Goal: Task Accomplishment & Management: Manage account settings

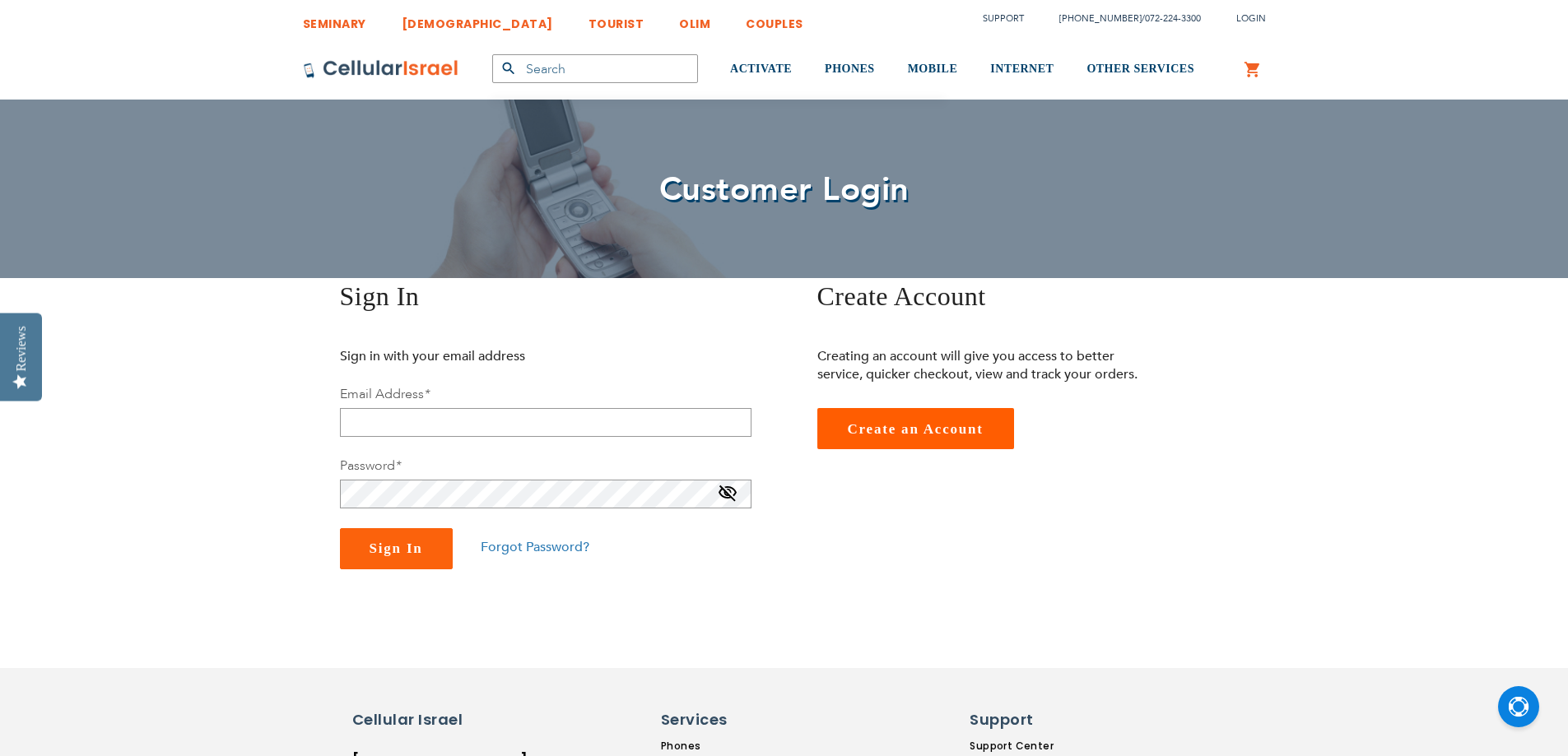
type input "[EMAIL_ADDRESS][DOMAIN_NAME]"
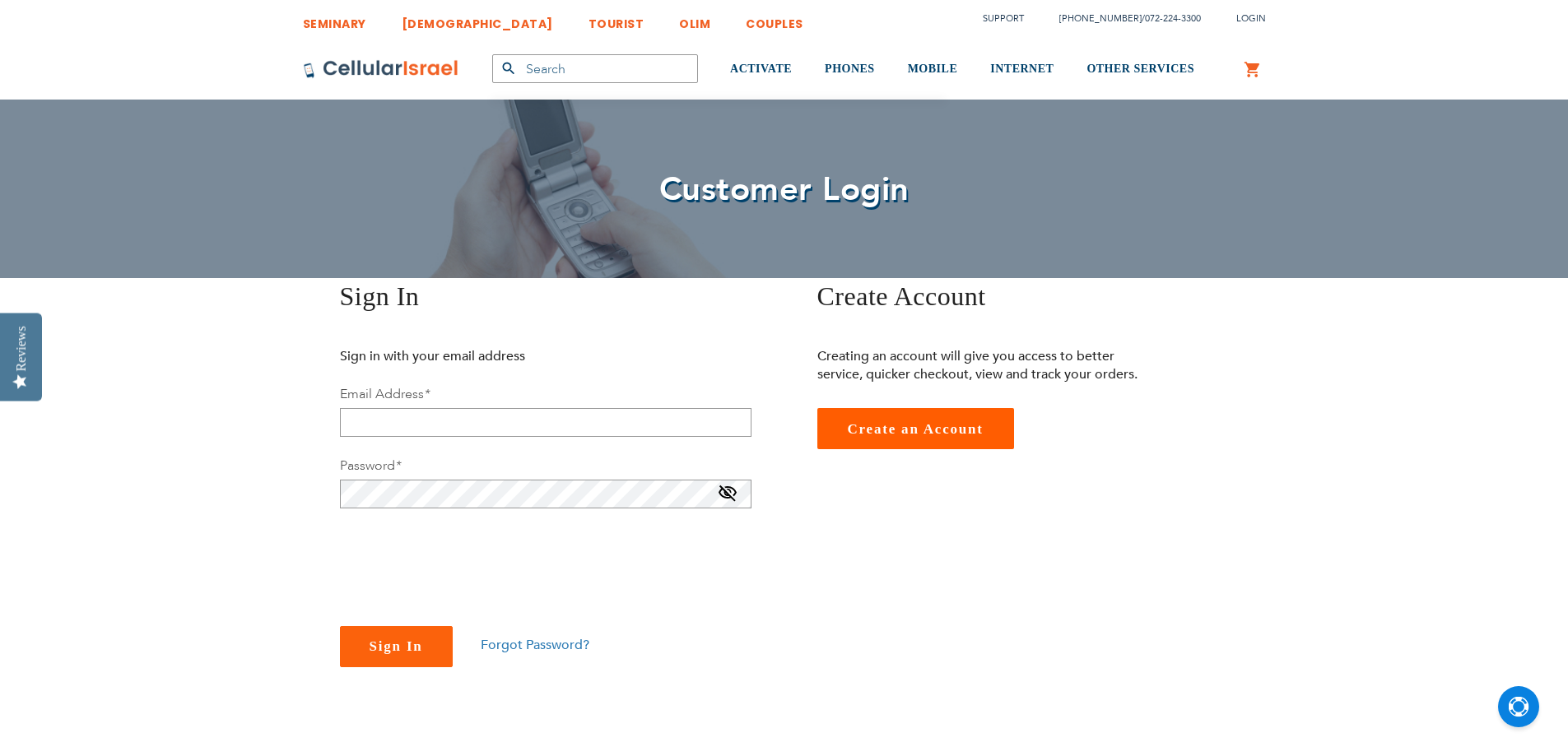
type input "[EMAIL_ADDRESS][DOMAIN_NAME]"
click at [562, 655] on div "Sign In Forgot Password?" at bounding box center [546, 647] width 412 height 41
click at [556, 646] on span "Forgot Password?" at bounding box center [535, 645] width 108 height 18
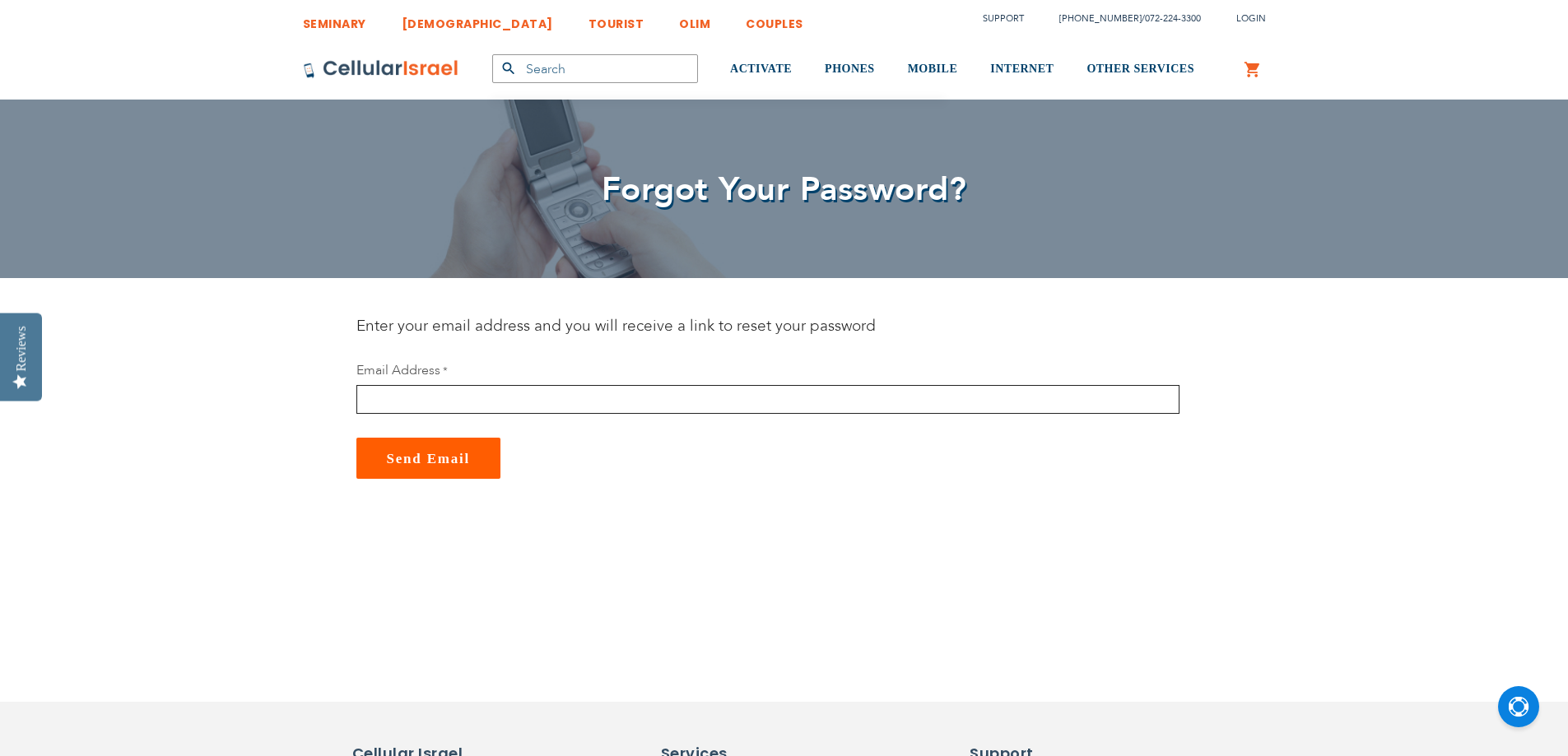
click at [449, 393] on input "email" at bounding box center [768, 399] width 824 height 28
type input "[EMAIL_ADDRESS][DOMAIN_NAME]"
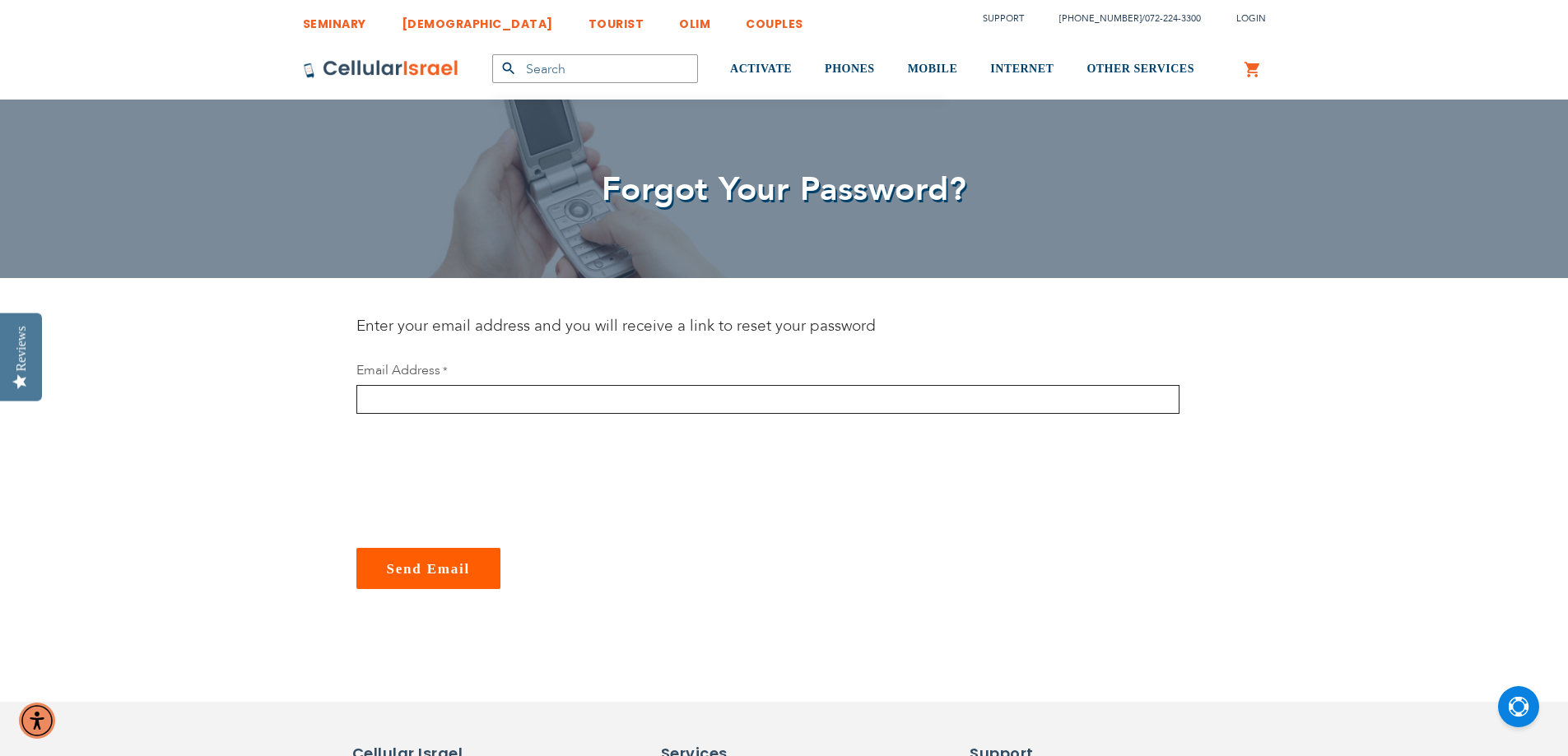
click at [438, 401] on input "email" at bounding box center [768, 399] width 824 height 28
type input "[EMAIL_ADDRESS][DOMAIN_NAME]"
checkbox input "true"
click at [417, 567] on span "Send Email" at bounding box center [428, 569] width 84 height 16
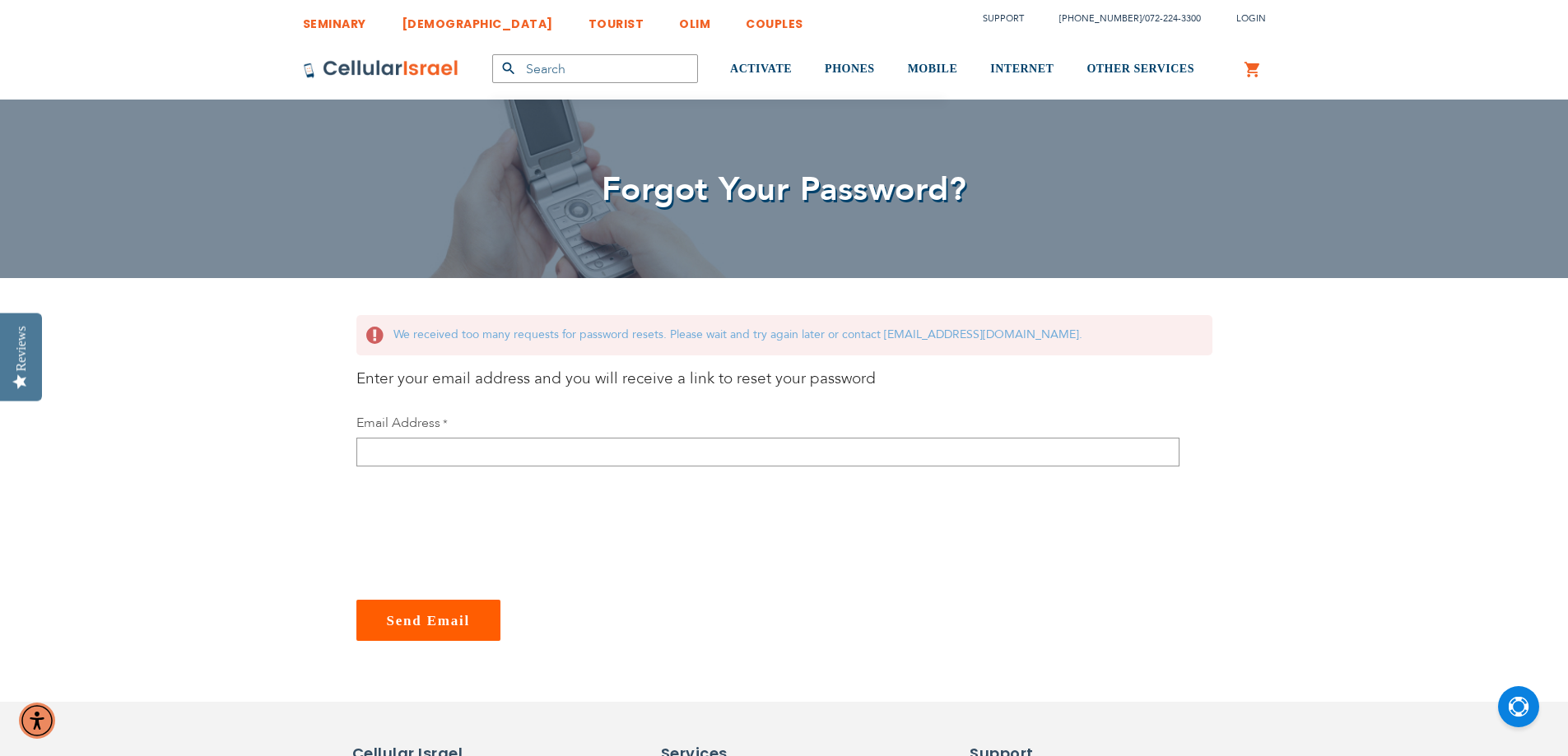
type input "[EMAIL_ADDRESS][DOMAIN_NAME]"
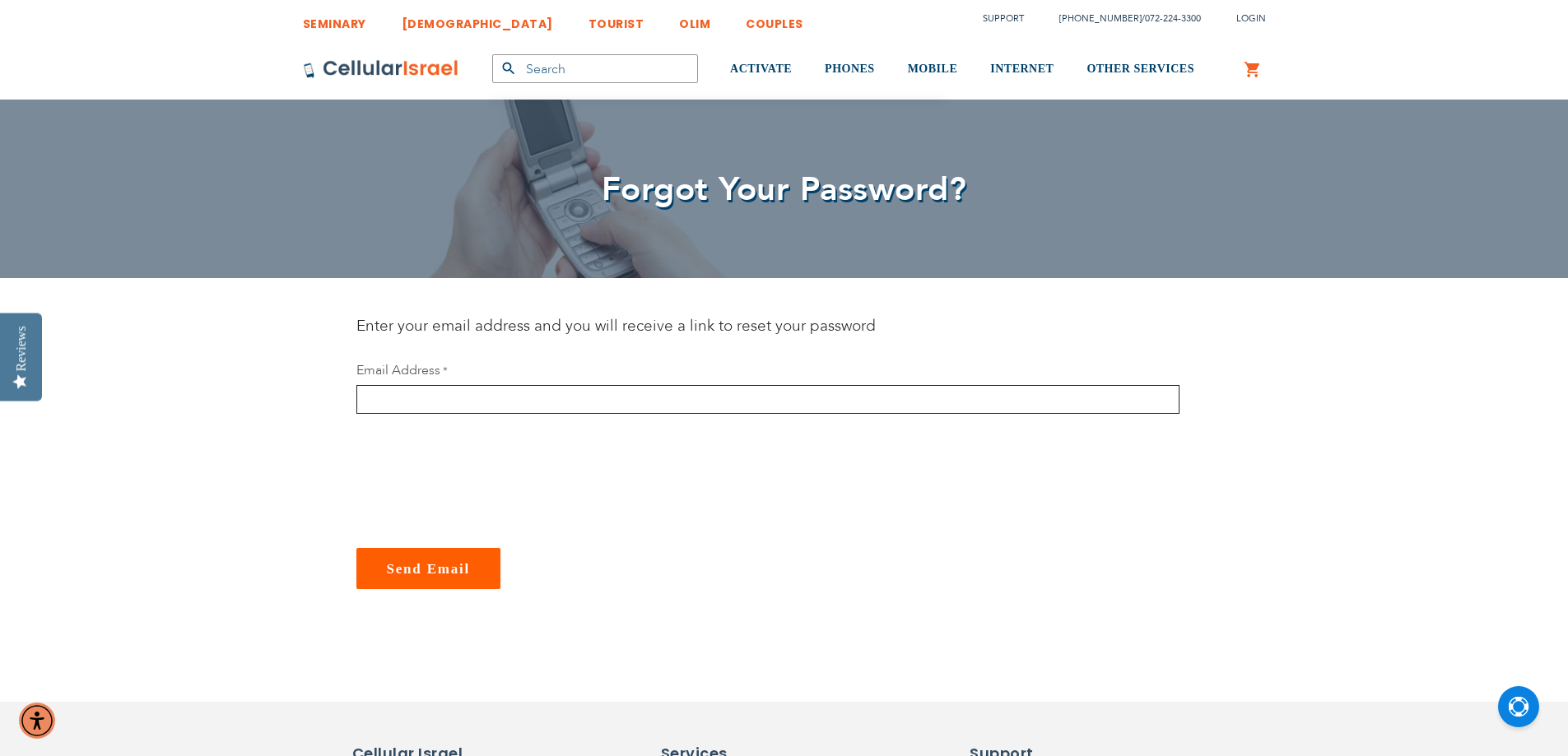
click at [384, 400] on input "email" at bounding box center [768, 399] width 824 height 28
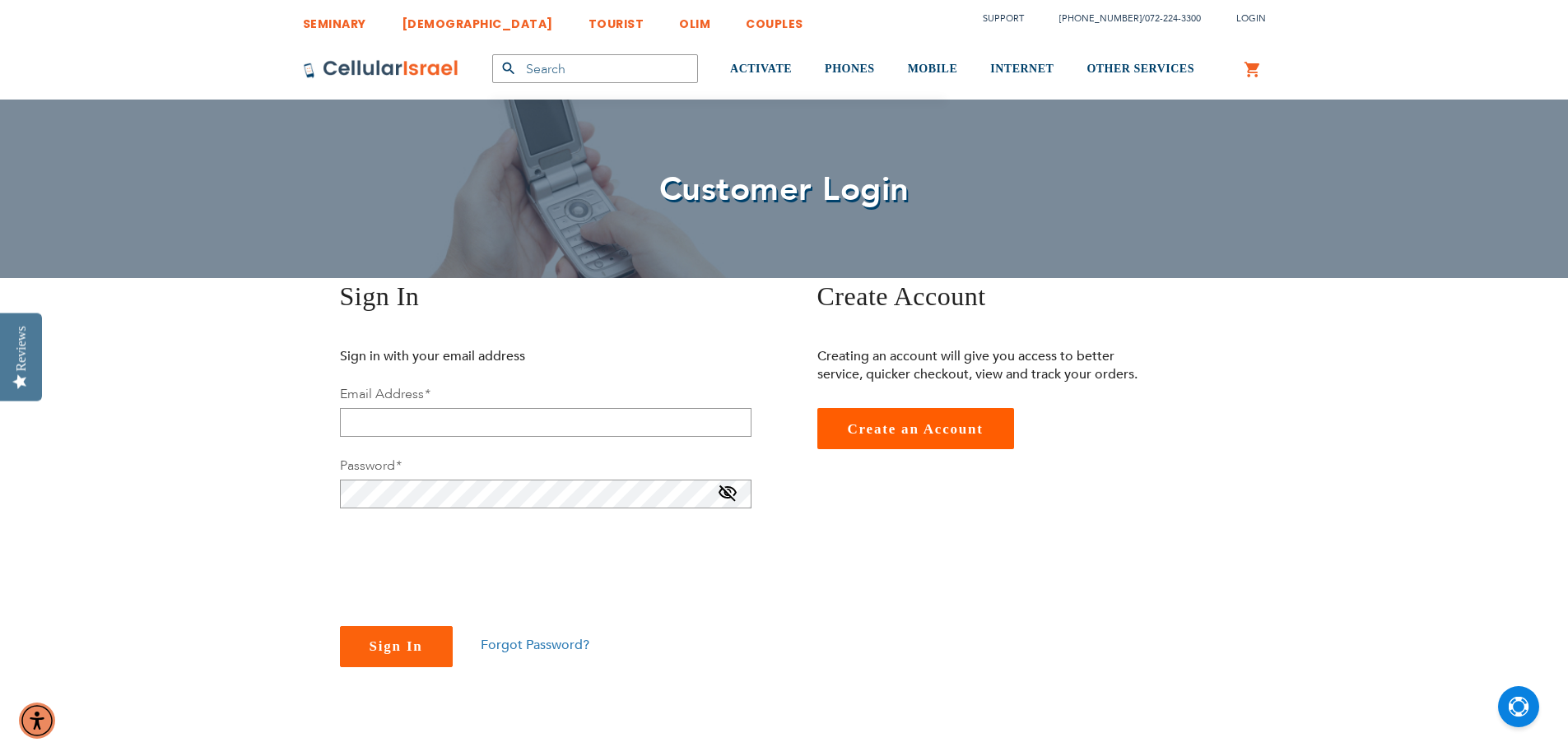
type input "[EMAIL_ADDRESS][DOMAIN_NAME]"
drag, startPoint x: 494, startPoint y: 430, endPoint x: 273, endPoint y: 419, distance: 221.3
click at [273, 419] on div "SEMINARY YESHIVA TOURIST OLIM COUPLES Support (718) 289-0195 / 072-224-3300 Log…" at bounding box center [784, 744] width 1568 height 1488
drag, startPoint x: 260, startPoint y: 510, endPoint x: 399, endPoint y: 516, distance: 139.1
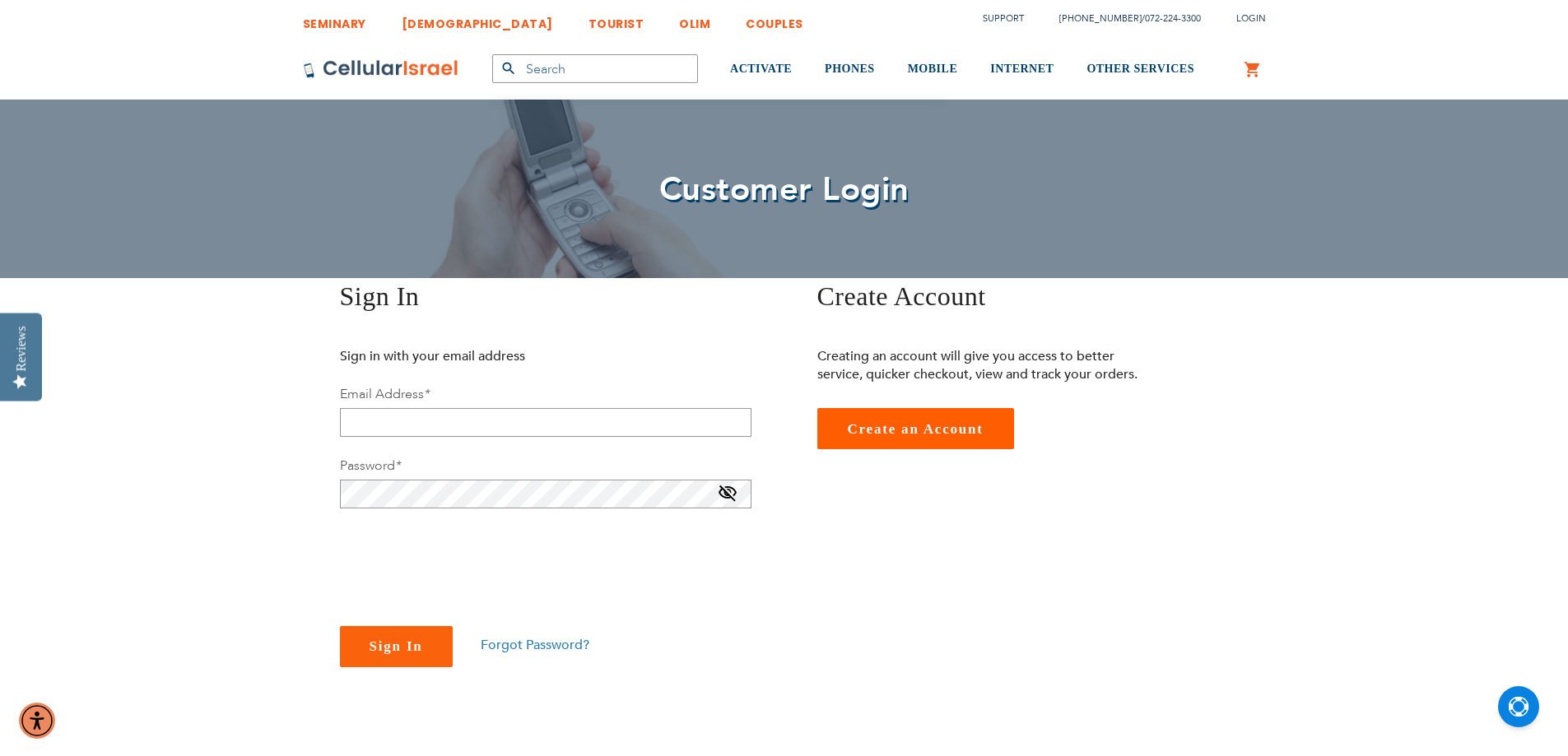
click at [263, 510] on div "SEMINARY YESHIVA TOURIST OLIM COUPLES Support (718) 289-0195 / 072-224-3300 Log…" at bounding box center [784, 744] width 1568 height 1488
click at [242, 483] on div "SEMINARY YESHIVA TOURIST OLIM COUPLES Support (718) 289-0195 / 072-224-3300 Log…" at bounding box center [784, 744] width 1568 height 1488
click at [855, 619] on div "Sign In Sign in with your email address Email Address * Password * You need sel…" at bounding box center [784, 493] width 988 height 430
click at [458, 424] on input "email" at bounding box center [546, 422] width 412 height 28
click at [529, 648] on span "Forgot Password?" at bounding box center [535, 645] width 108 height 18
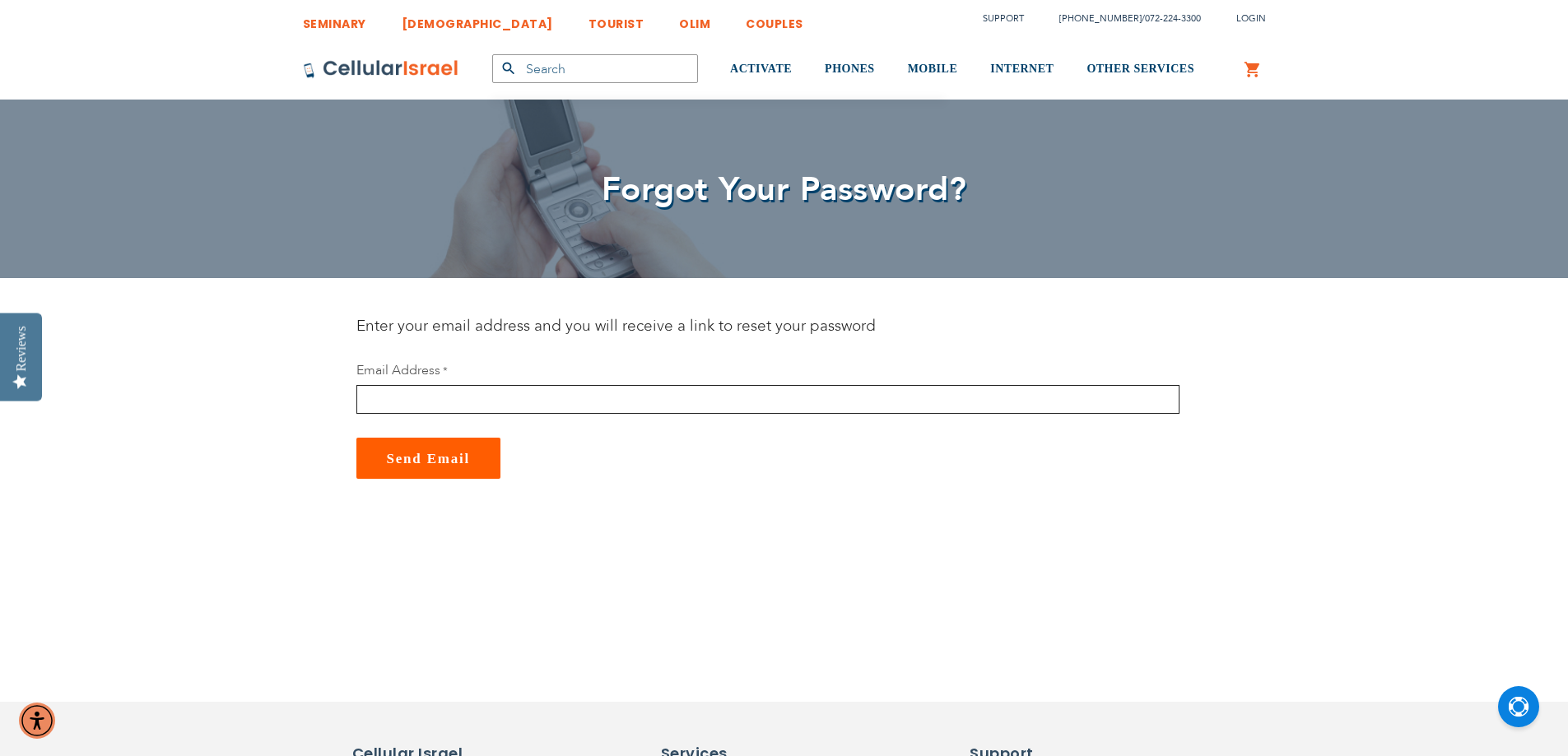
click at [440, 401] on input "email" at bounding box center [768, 399] width 824 height 28
type input "[EMAIL_ADDRESS][DOMAIN_NAME]"
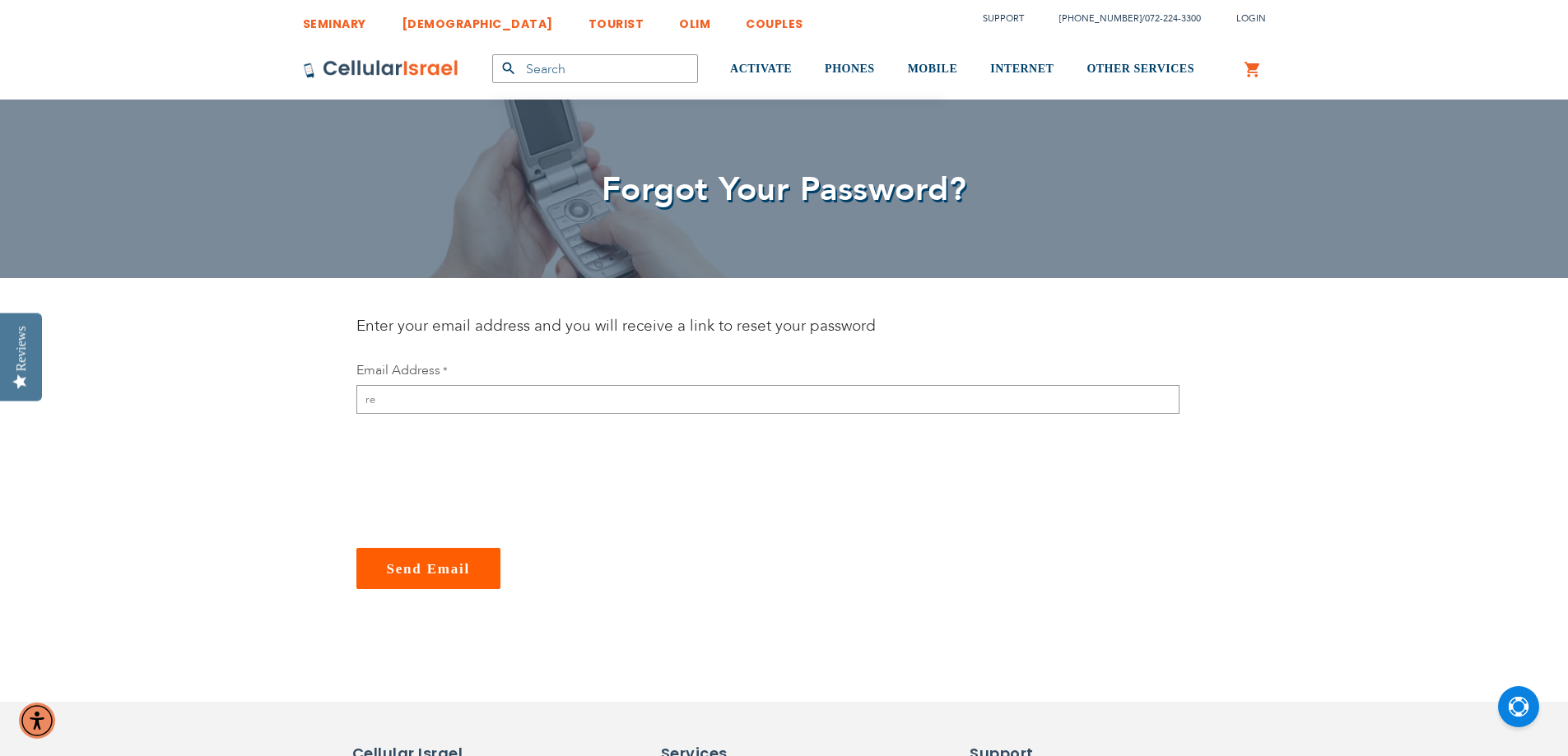
type input "rebeccashap4@gmail.com"
checkbox input "true"
click at [416, 570] on span "Send Email" at bounding box center [428, 569] width 84 height 16
type input "[EMAIL_ADDRESS][DOMAIN_NAME]"
click at [459, 401] on input "email" at bounding box center [768, 399] width 824 height 28
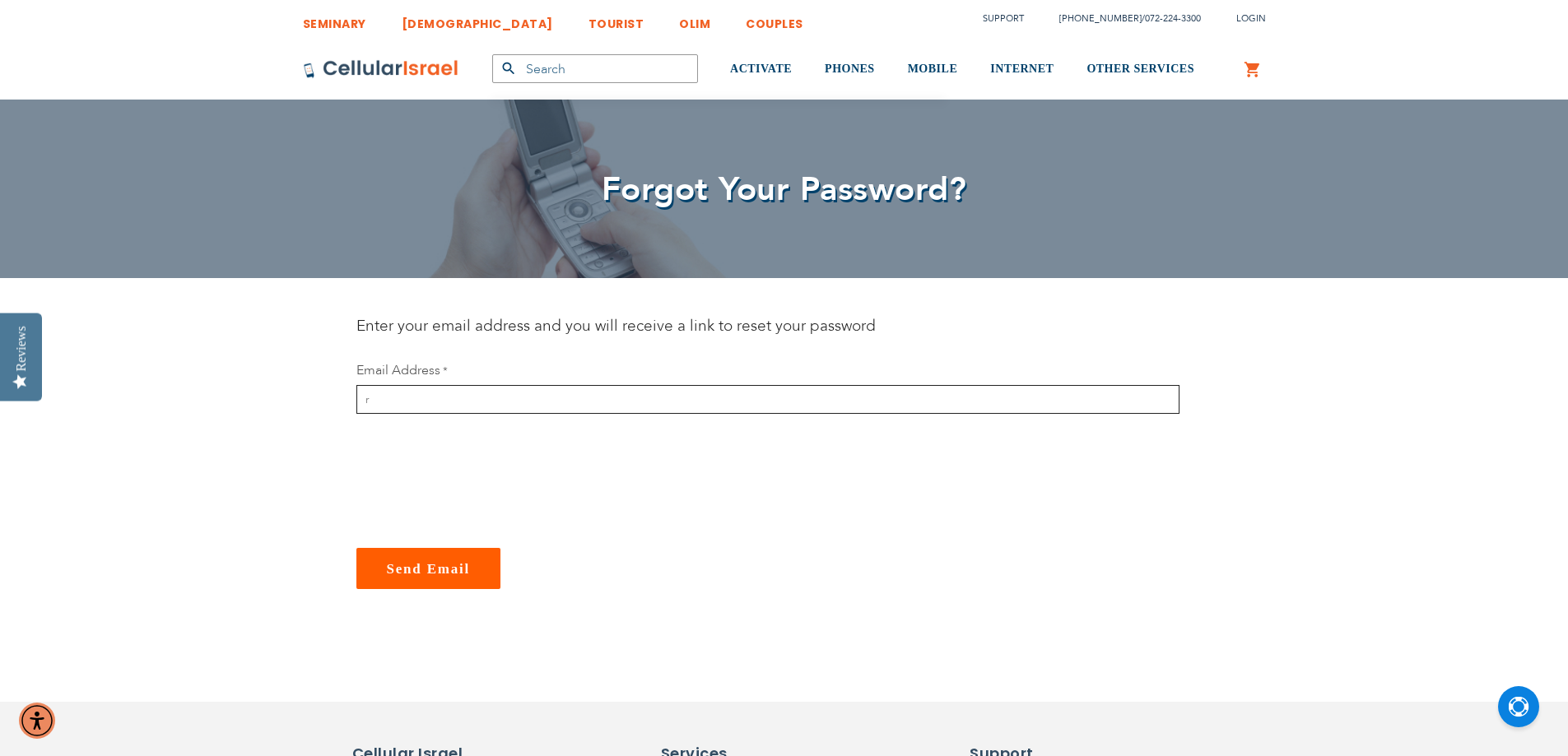
type input "rebeccashap4@gmail.com"
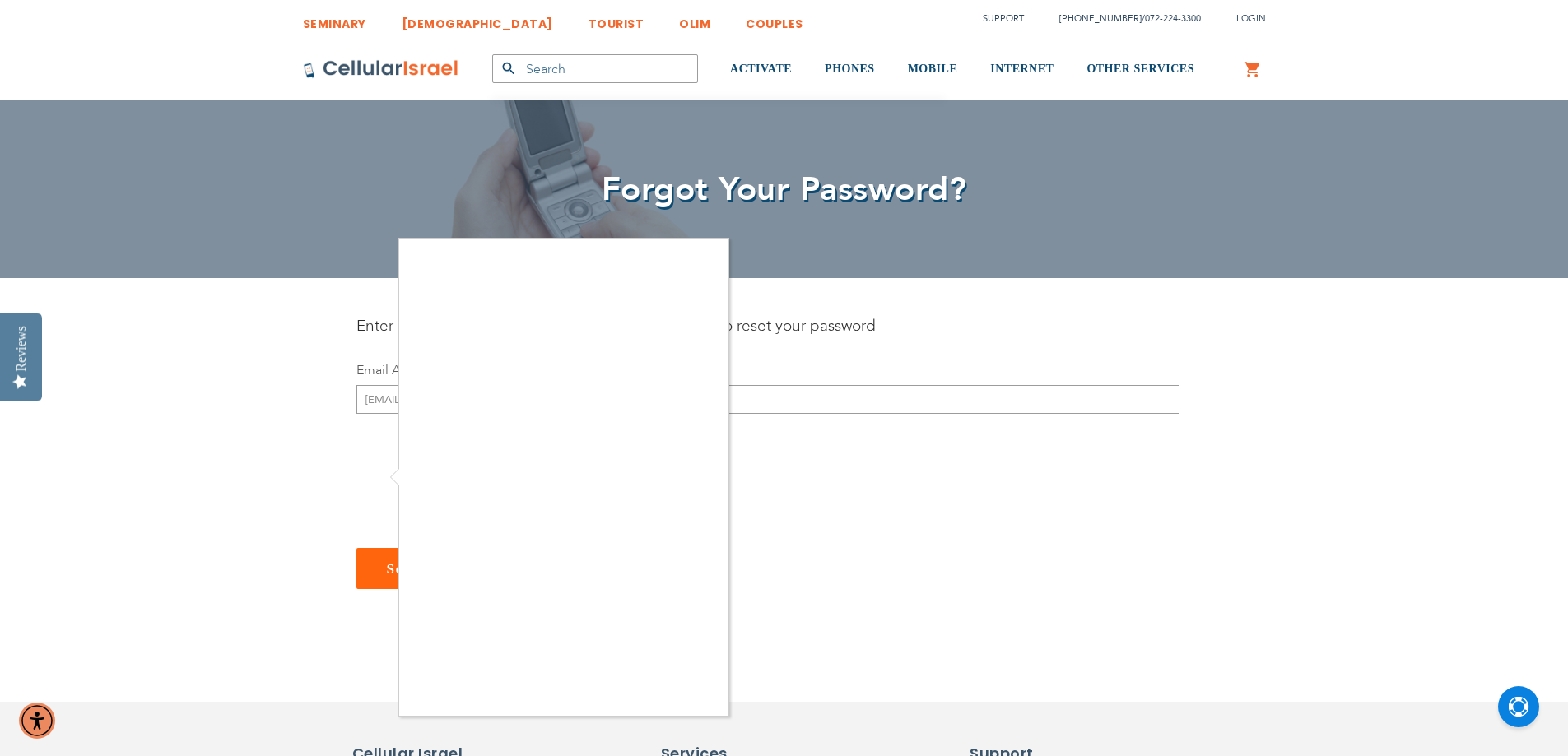
checkbox input "true"
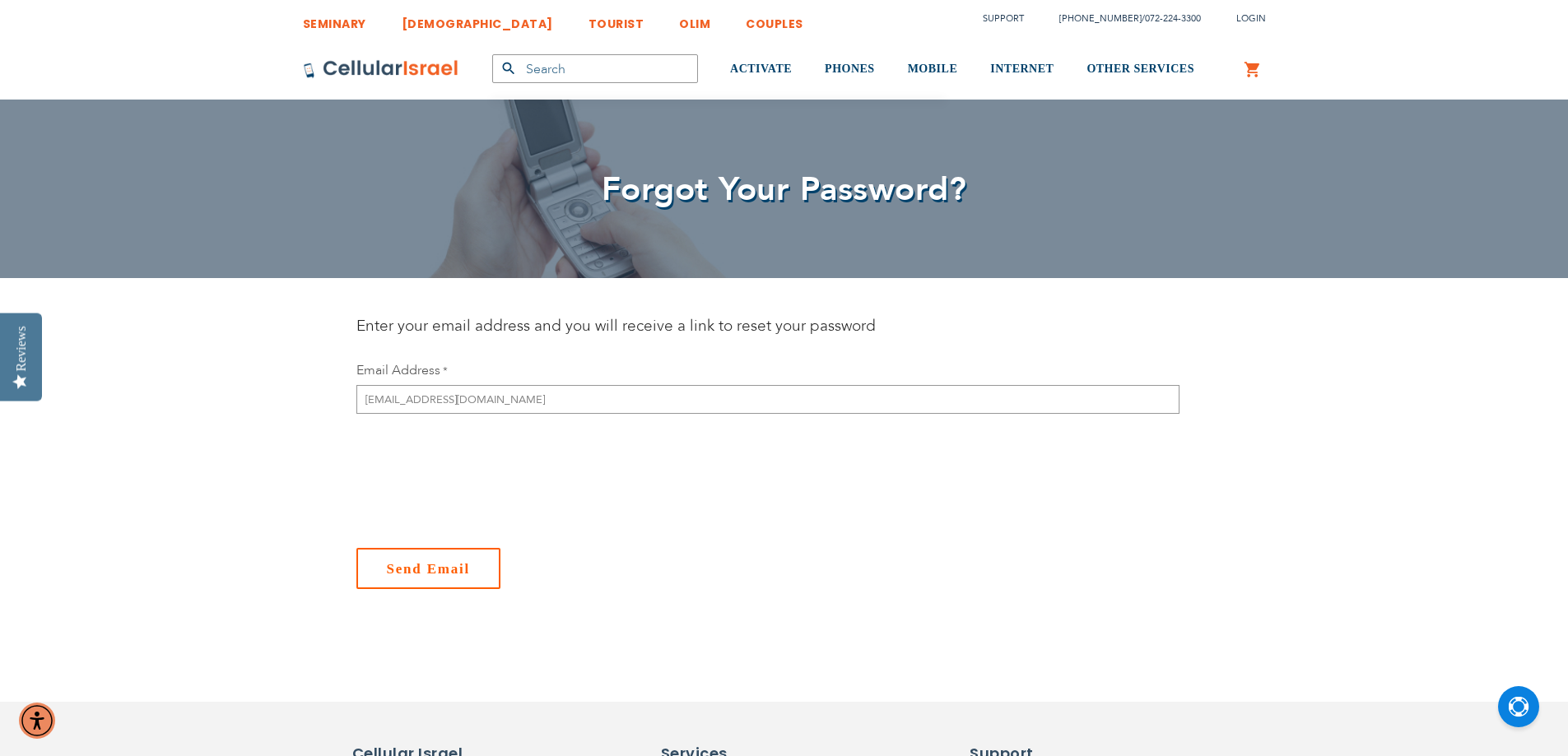
click at [445, 565] on span "Send Email" at bounding box center [428, 569] width 84 height 16
type input "[EMAIL_ADDRESS][DOMAIN_NAME]"
click at [409, 396] on input "email" at bounding box center [768, 399] width 824 height 28
click at [402, 409] on input "email" at bounding box center [768, 399] width 824 height 28
type input "[EMAIL_ADDRESS][DOMAIN_NAME]"
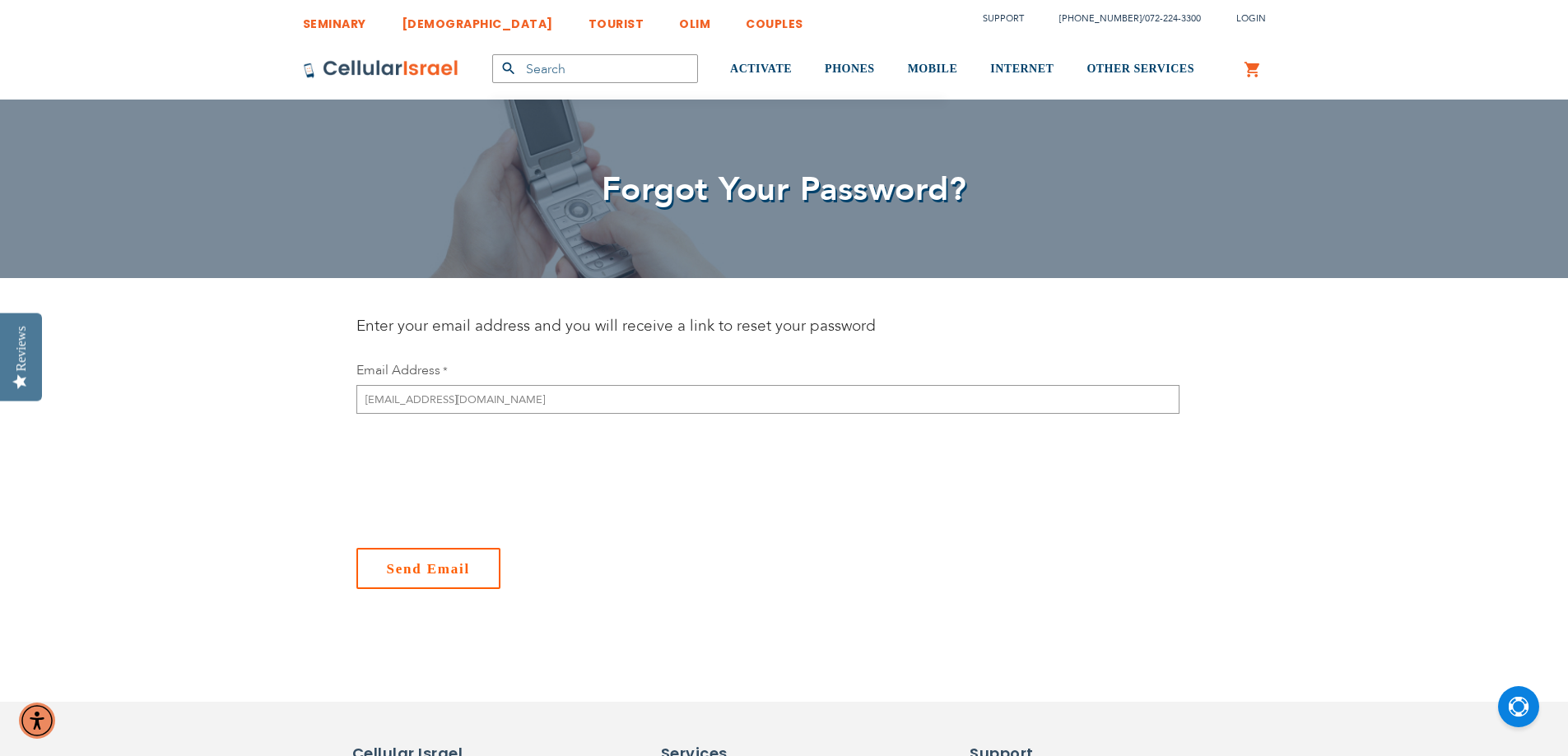
click at [422, 582] on button "Send Email" at bounding box center [429, 568] width 145 height 41
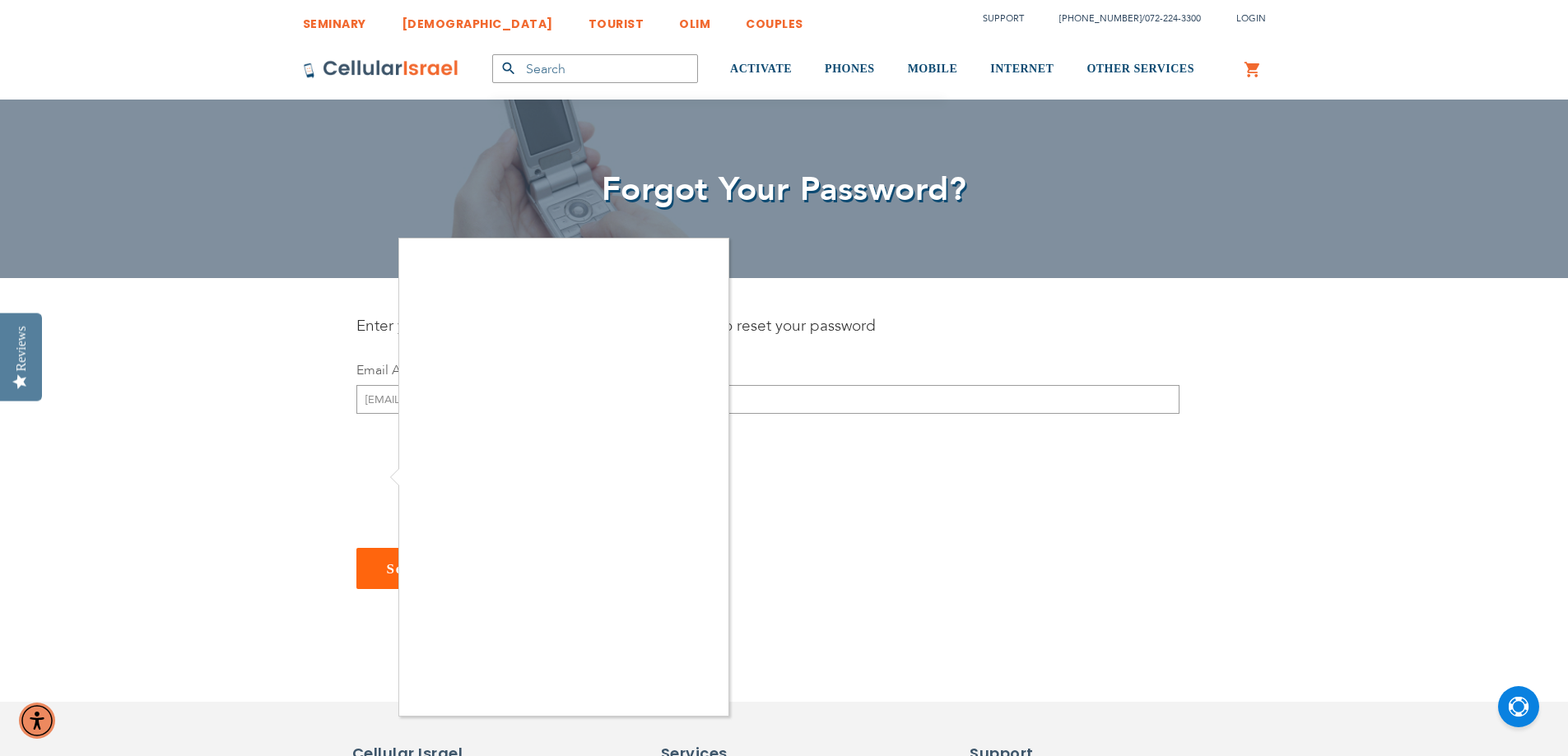
checkbox input "true"
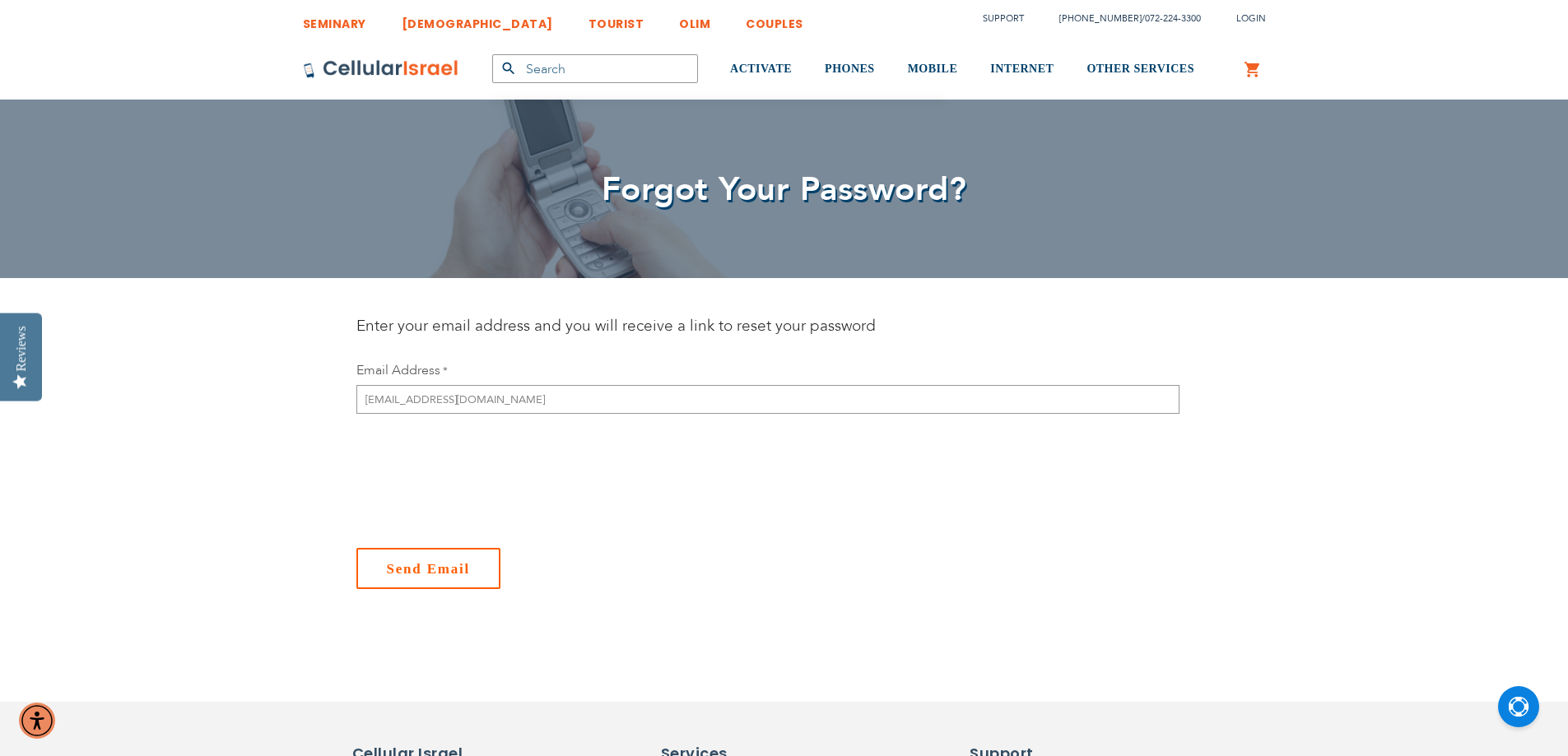
click at [494, 579] on button "Send Email" at bounding box center [429, 568] width 145 height 41
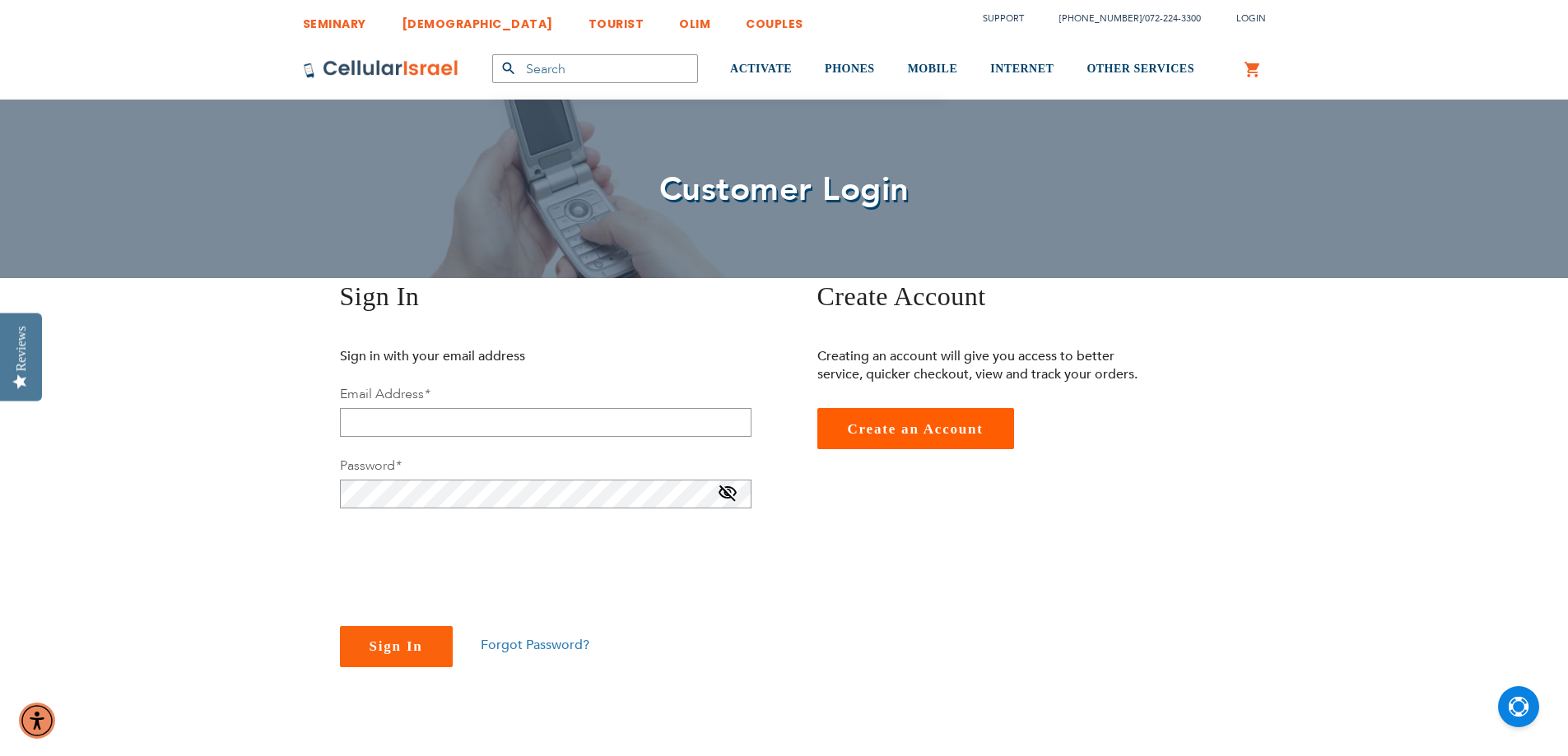
type input "[EMAIL_ADDRESS][DOMAIN_NAME]"
click at [280, 478] on div "SEMINARY YESHIVA TOURIST OLIM COUPLES Support [PHONE_NUMBER] / [PHONE_NUMBER] L…" at bounding box center [784, 744] width 1568 height 1488
drag, startPoint x: 461, startPoint y: 415, endPoint x: 291, endPoint y: 412, distance: 170.0
click at [291, 412] on div "Sign In Sign in with your email address Email Address * [EMAIL_ADDRESS][DOMAIN_…" at bounding box center [537, 473] width 494 height 389
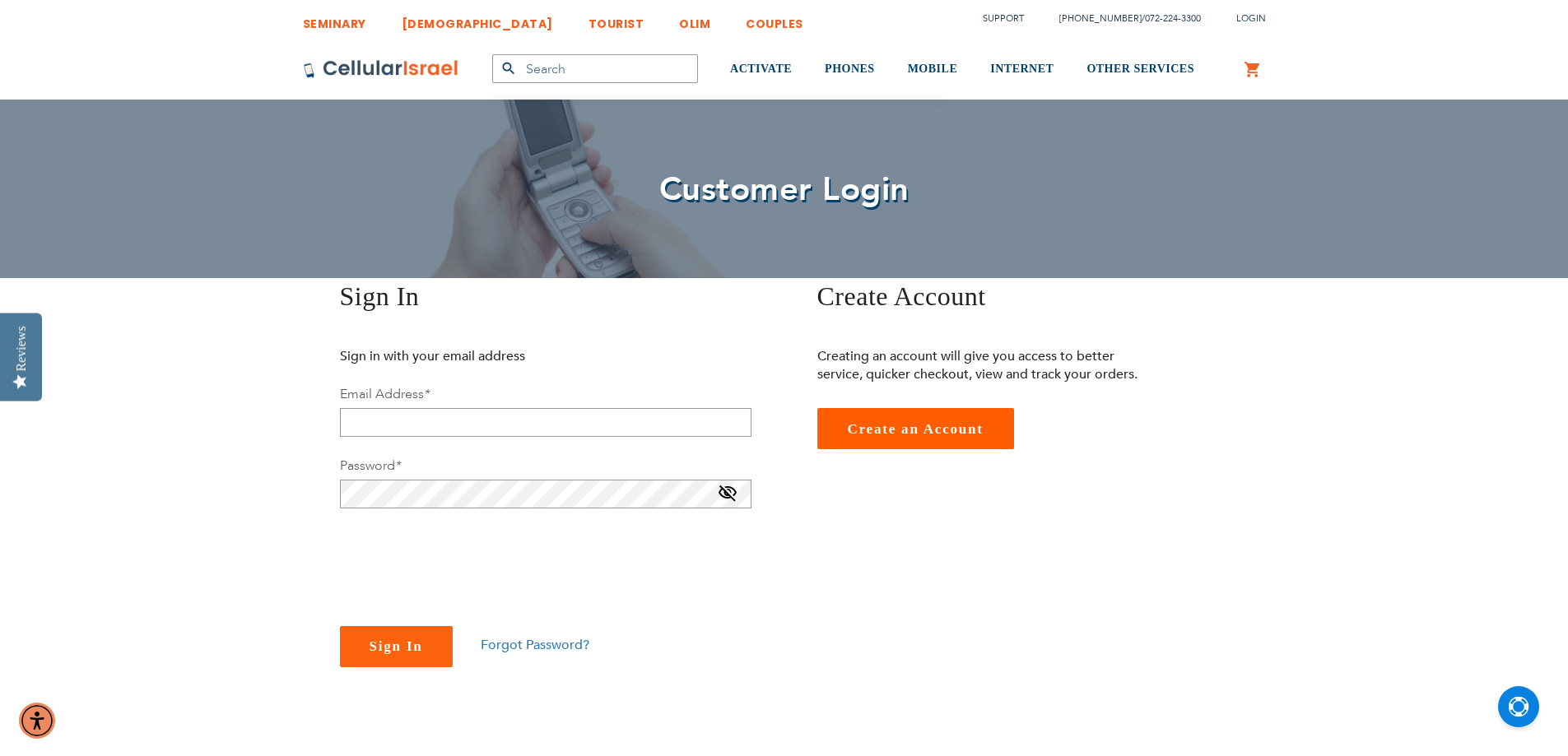
click at [862, 624] on div "Sign In Sign in with your email address Email Address * Password * You need sel…" at bounding box center [784, 493] width 988 height 430
